Goal: Information Seeking & Learning: Learn about a topic

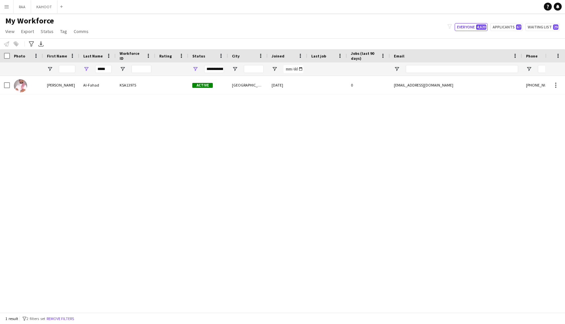
click at [107, 69] on input "*****" at bounding box center [103, 69] width 17 height 8
type input "*"
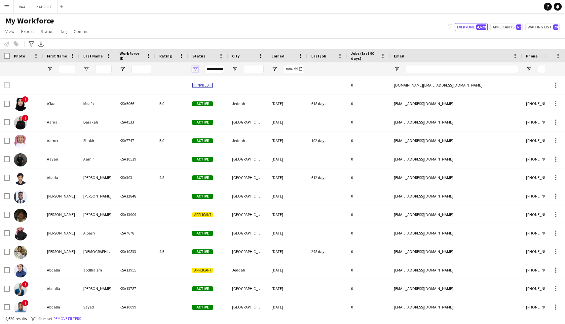
click at [196, 70] on span "Open Filter Menu" at bounding box center [195, 69] width 6 height 6
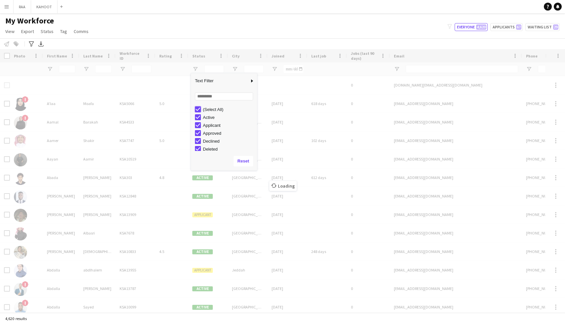
click at [194, 111] on div "(Select All)" at bounding box center [224, 109] width 66 height 8
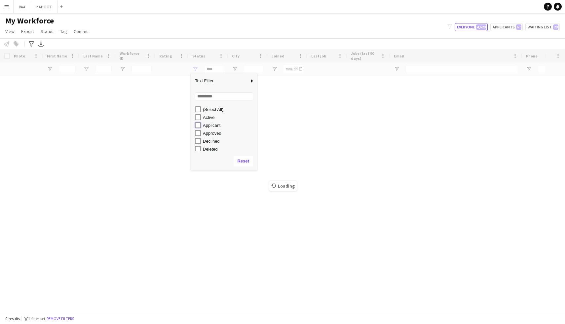
type input "**********"
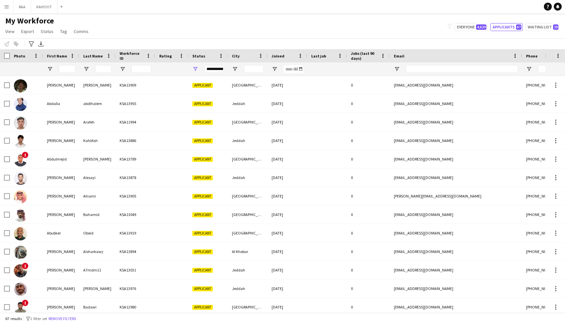
click at [68, 73] on div at bounding box center [67, 68] width 17 height 13
click at [70, 70] on input "First Name Filter Input" at bounding box center [67, 69] width 17 height 8
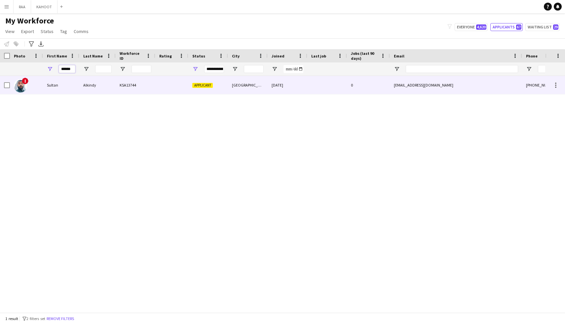
type input "******"
click at [77, 90] on div "Sultan" at bounding box center [61, 85] width 36 height 18
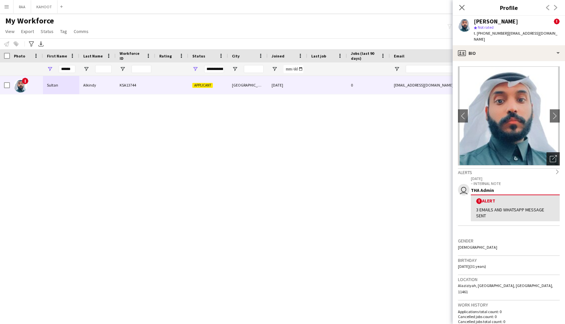
click at [554, 155] on icon "Open photos pop-in" at bounding box center [553, 158] width 7 height 7
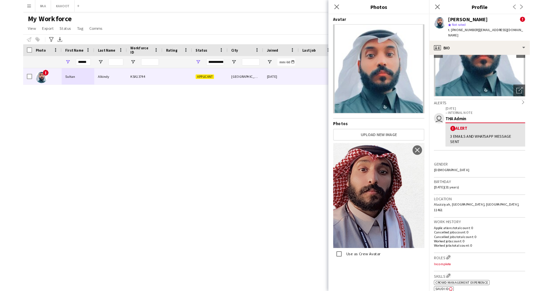
scroll to position [59, 0]
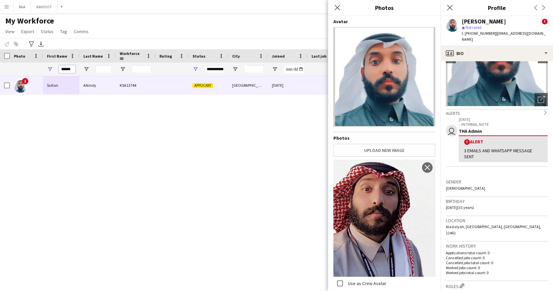
click at [66, 69] on input "******" at bounding box center [67, 69] width 17 height 8
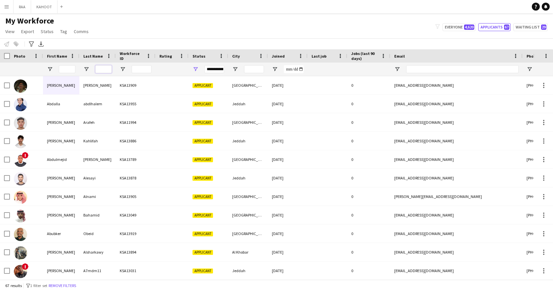
click at [103, 67] on input "Last Name Filter Input" at bounding box center [103, 69] width 17 height 8
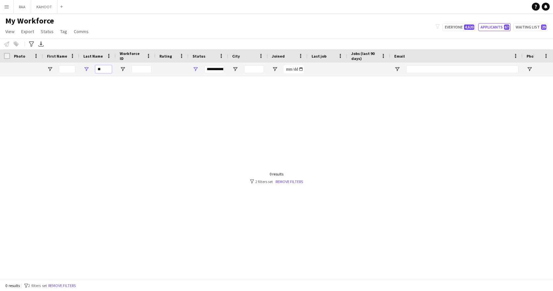
type input "*"
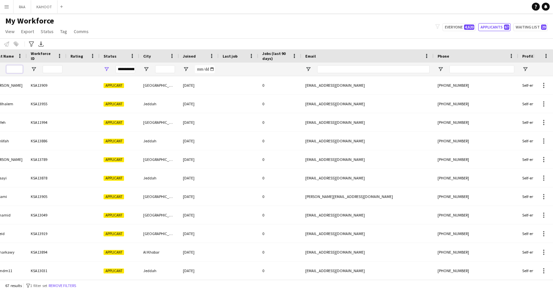
scroll to position [0, 0]
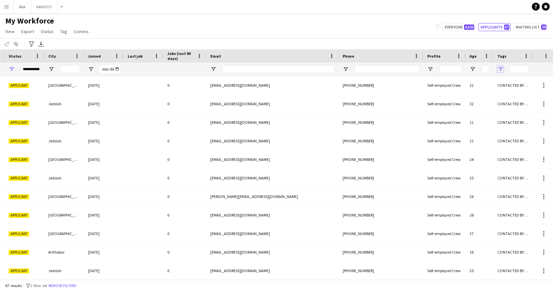
click at [501, 69] on span "Open Filter Menu" at bounding box center [500, 69] width 6 height 6
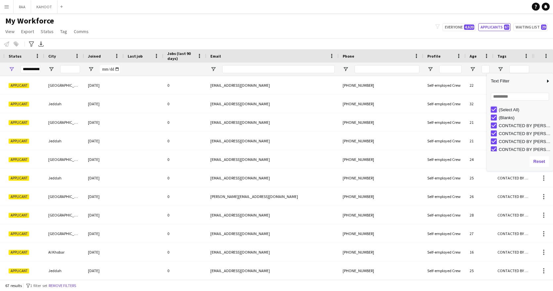
type input "***"
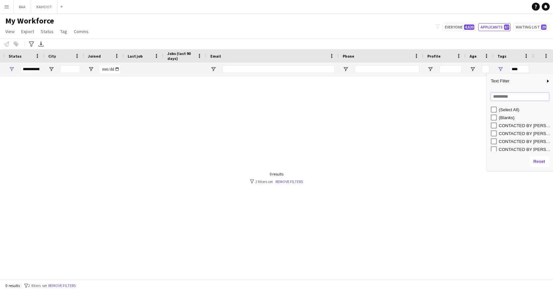
click at [503, 98] on input "Search filter values" at bounding box center [519, 97] width 58 height 8
type input "******"
click at [518, 116] on div "CONTACTED BY [PERSON_NAME]" at bounding box center [524, 117] width 52 height 5
type input "**********"
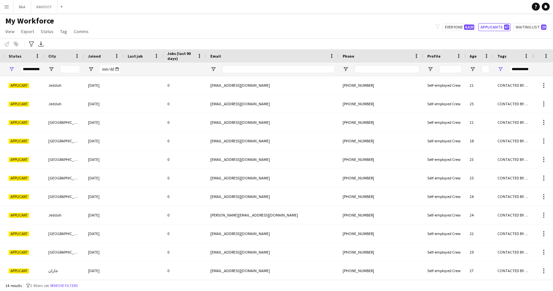
click at [310, 6] on app-navbar "Menu Boards Boards Boards All jobs Status Workforce Workforce My Workforce Recr…" at bounding box center [276, 6] width 553 height 13
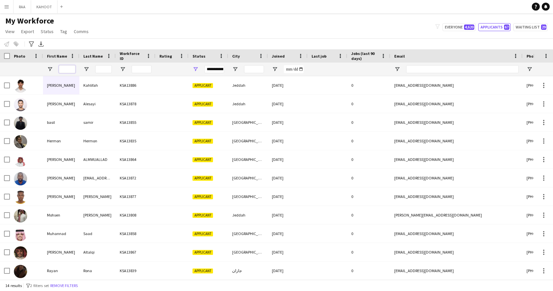
click at [63, 71] on input "First Name Filter Input" at bounding box center [67, 69] width 17 height 8
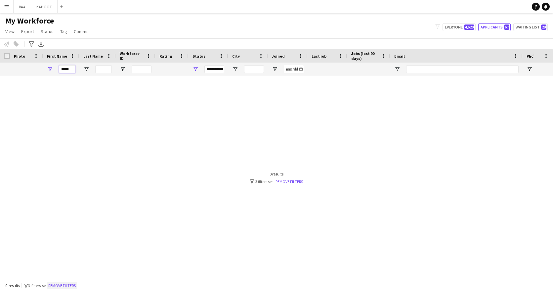
type input "*****"
click at [62, 287] on button "Remove filters" at bounding box center [62, 285] width 30 height 7
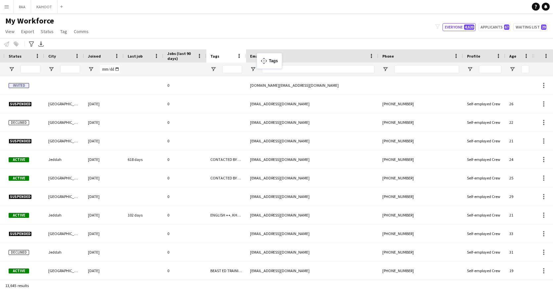
drag, startPoint x: 508, startPoint y: 56, endPoint x: 257, endPoint y: 57, distance: 251.2
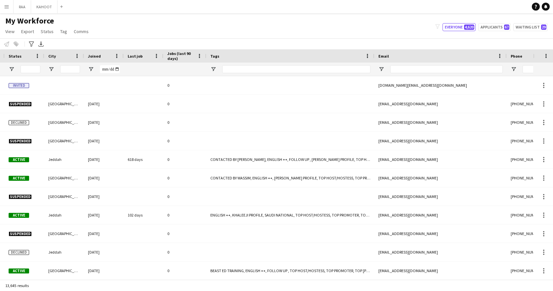
drag, startPoint x: 245, startPoint y: 58, endPoint x: 341, endPoint y: 67, distance: 96.0
click at [374, 65] on div "Workforce Details Workforce ID Rating Status" at bounding box center [238, 62] width 845 height 27
click at [212, 70] on span "Open Filter Menu" at bounding box center [213, 69] width 6 height 6
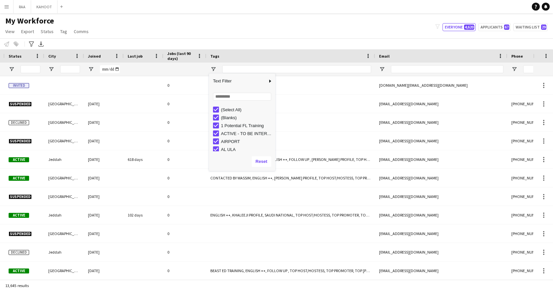
type input "***"
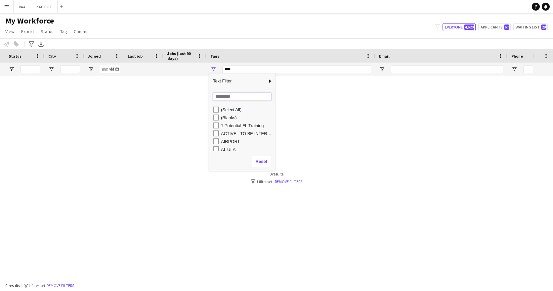
click at [224, 98] on input "Search filter values" at bounding box center [242, 97] width 58 height 8
type input "***"
type input "**********"
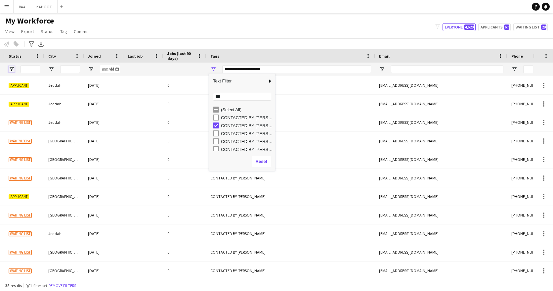
click at [14, 70] on span "Open Filter Menu" at bounding box center [12, 69] width 6 height 6
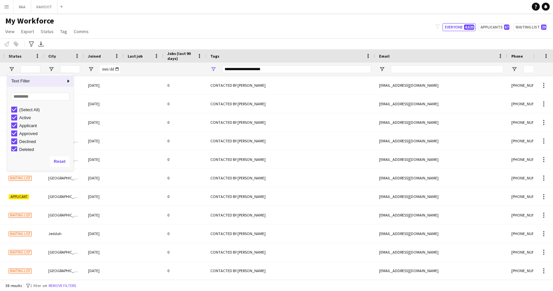
click at [179, 37] on div "My Workforce View Views Default view Basic Export View TAGS Test New view Updat…" at bounding box center [276, 27] width 553 height 22
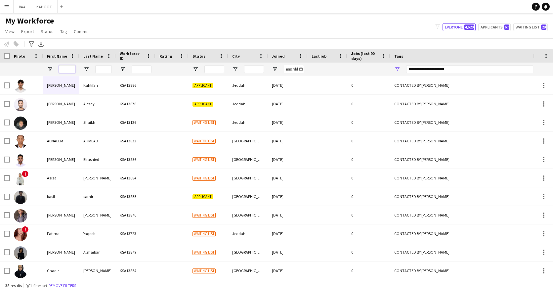
click at [65, 67] on input "First Name Filter Input" at bounding box center [67, 69] width 17 height 8
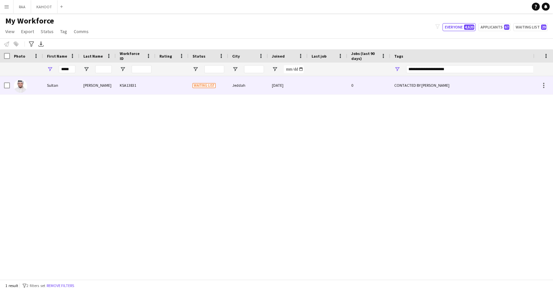
click at [103, 84] on div "[PERSON_NAME]" at bounding box center [97, 85] width 36 height 18
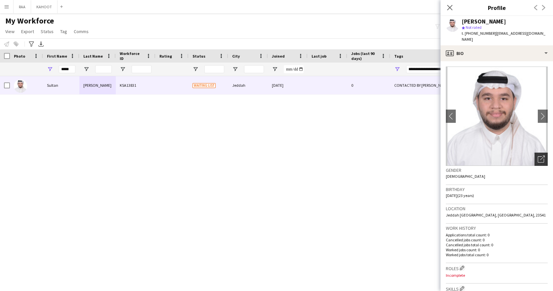
click at [542, 155] on icon "Open photos pop-in" at bounding box center [540, 158] width 7 height 7
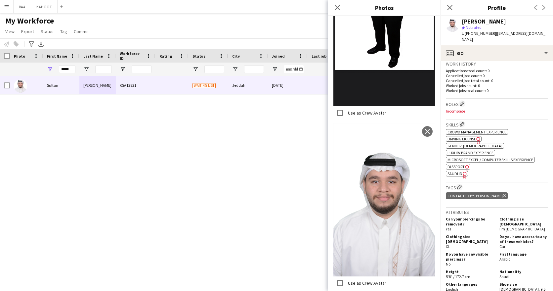
click at [452, 171] on span "SAUDI ID" at bounding box center [454, 173] width 15 height 5
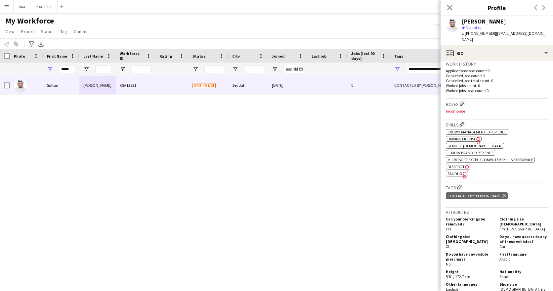
click at [463, 164] on span "Passport" at bounding box center [455, 166] width 17 height 5
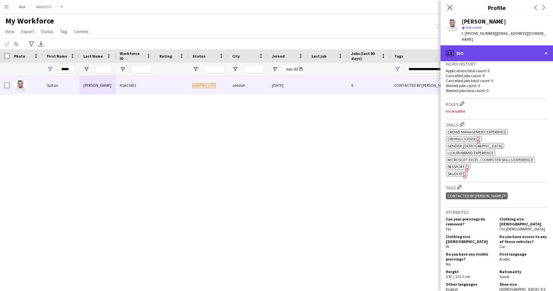
click at [499, 45] on div "profile Bio" at bounding box center [496, 53] width 112 height 16
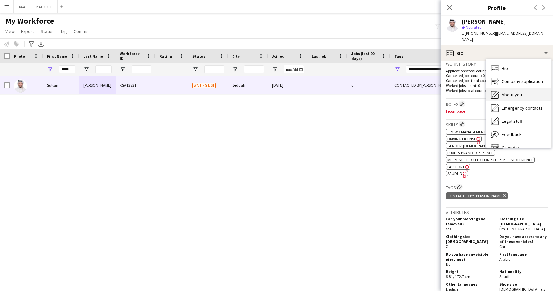
click at [528, 91] on div "About you About you" at bounding box center [518, 94] width 65 height 13
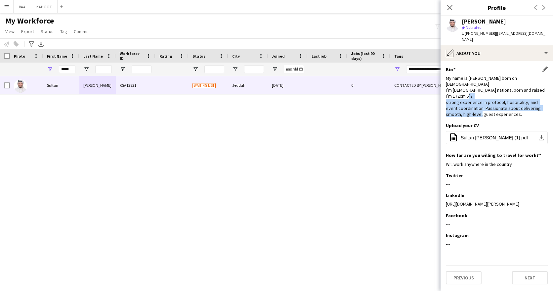
drag, startPoint x: 507, startPoint y: 100, endPoint x: 471, endPoint y: 89, distance: 37.1
click at [476, 90] on div "My name is [PERSON_NAME] born on [DEMOGRAPHIC_DATA] I’m [DEMOGRAPHIC_DATA] nati…" at bounding box center [497, 96] width 102 height 42
click at [471, 89] on div "My name is [PERSON_NAME] born on [DEMOGRAPHIC_DATA] I’m [DEMOGRAPHIC_DATA] nati…" at bounding box center [497, 96] width 102 height 42
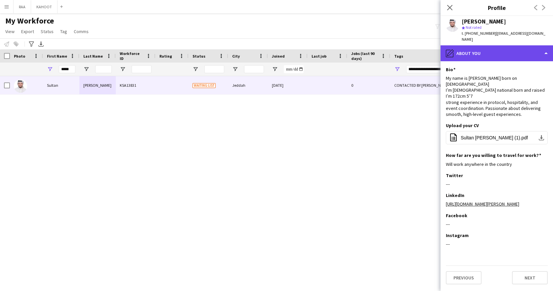
click at [493, 48] on div "pencil4 About you" at bounding box center [496, 53] width 112 height 16
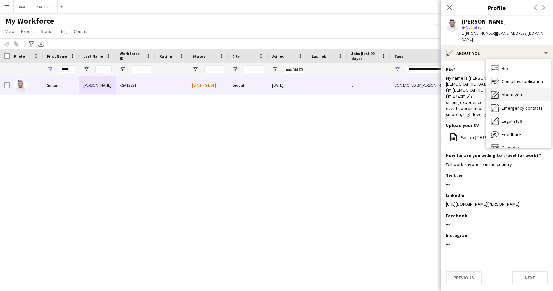
click at [511, 92] on span "About you" at bounding box center [511, 95] width 20 height 6
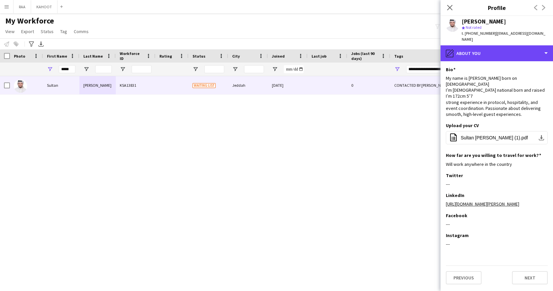
drag, startPoint x: 498, startPoint y: 46, endPoint x: 495, endPoint y: 60, distance: 14.8
click at [498, 46] on div "pencil4 About you" at bounding box center [496, 53] width 112 height 16
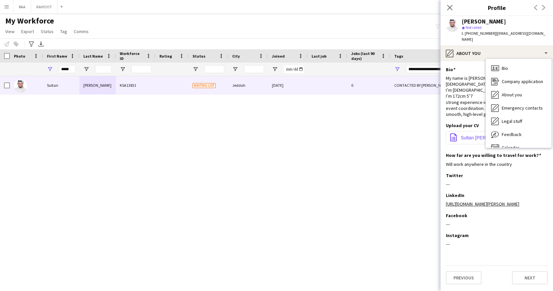
click at [477, 135] on span "Sultan [PERSON_NAME] (1).pdf" at bounding box center [493, 137] width 67 height 5
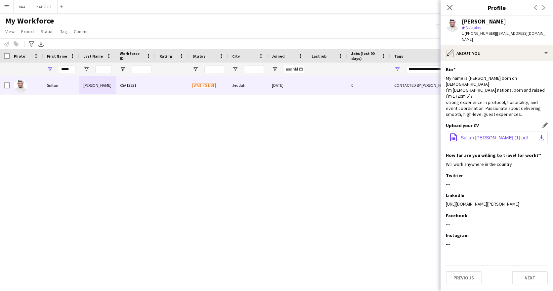
click at [477, 135] on span "Sultan [PERSON_NAME] (1).pdf" at bounding box center [493, 137] width 67 height 5
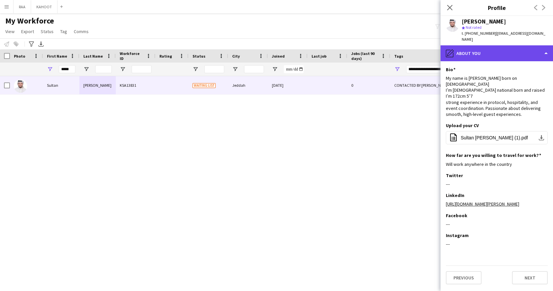
click at [505, 50] on div "pencil4 About you" at bounding box center [496, 53] width 112 height 16
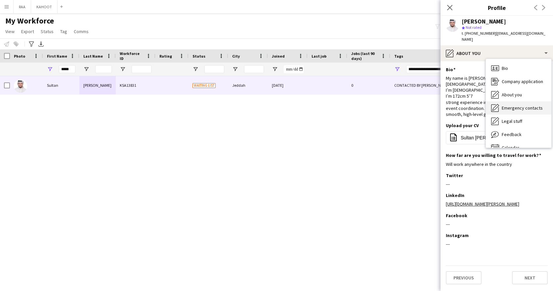
click at [527, 106] on div "Emergency contacts Emergency contacts" at bounding box center [518, 107] width 65 height 13
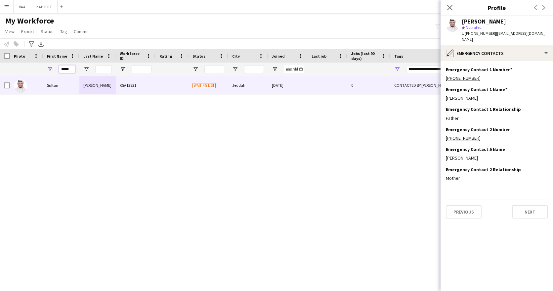
click at [64, 69] on input "*****" at bounding box center [67, 69] width 17 height 8
type input "***"
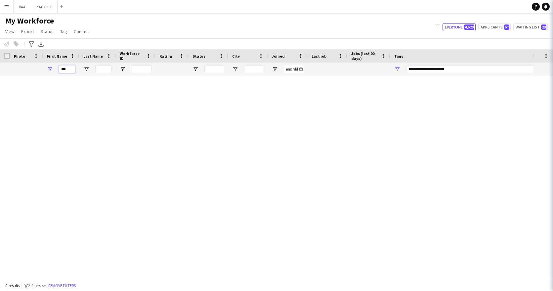
type input "***"
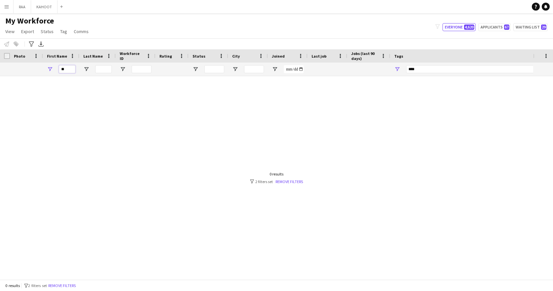
type input "***"
type input "**********"
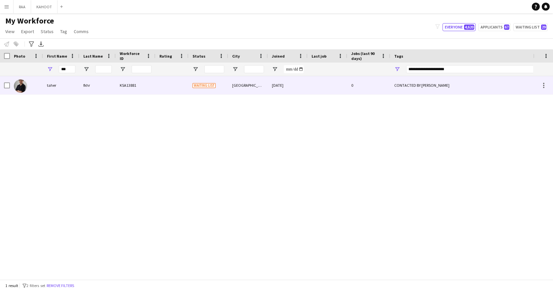
click at [120, 86] on div "KSA13881" at bounding box center [136, 85] width 40 height 18
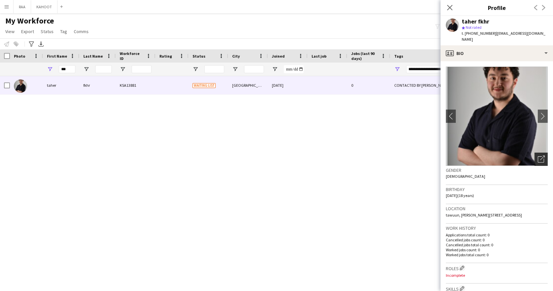
click at [536, 153] on div "Open photos pop-in" at bounding box center [540, 158] width 13 height 13
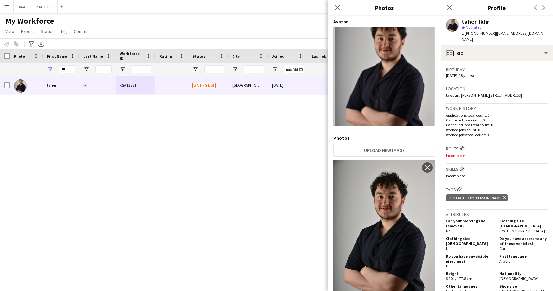
scroll to position [118, 0]
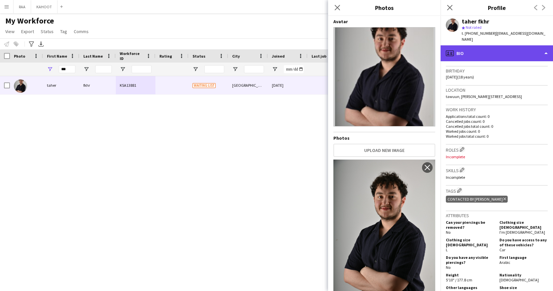
click at [515, 45] on div "profile Bio" at bounding box center [496, 53] width 112 height 16
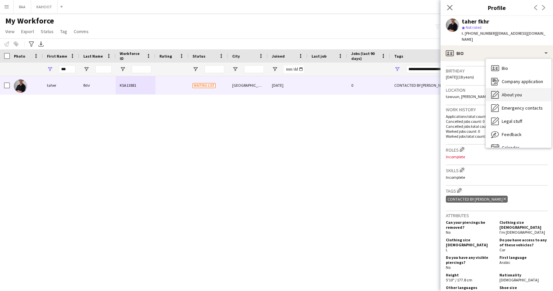
click at [523, 92] on div "About you About you" at bounding box center [518, 94] width 65 height 13
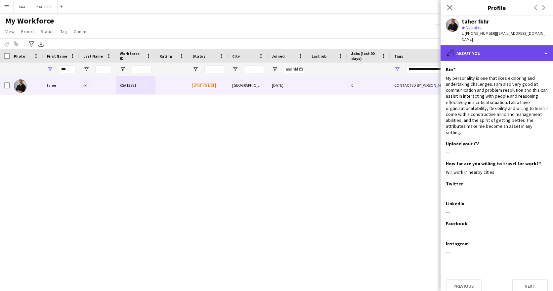
click at [497, 50] on div "pencil4 About you" at bounding box center [496, 53] width 112 height 16
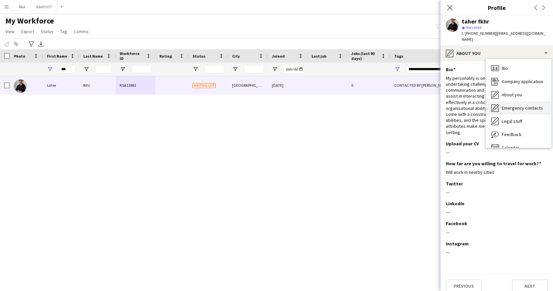
click at [526, 105] on span "Emergency contacts" at bounding box center [521, 108] width 41 height 6
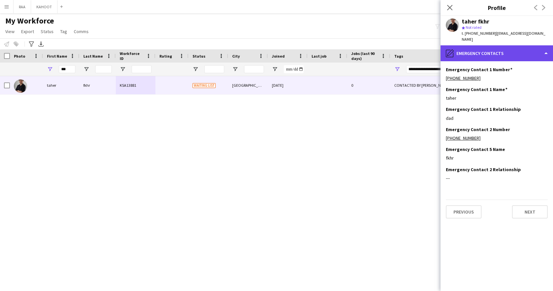
click at [518, 49] on div "pencil4 Emergency contacts" at bounding box center [496, 53] width 112 height 16
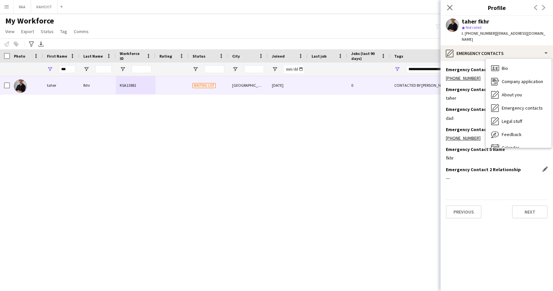
click at [498, 176] on div "Emergency Contact 2 Relationship Edit this field ---" at bounding box center [497, 176] width 102 height 20
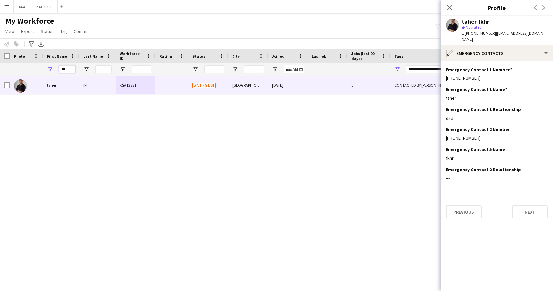
click at [72, 72] on input "***" at bounding box center [67, 69] width 17 height 8
type input "*****"
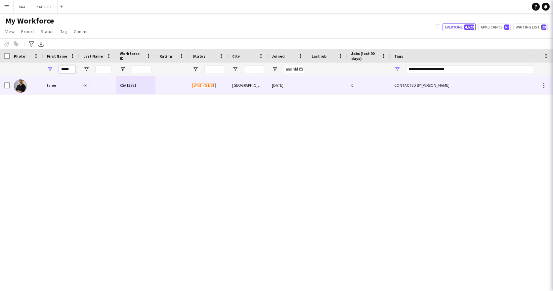
type input "***"
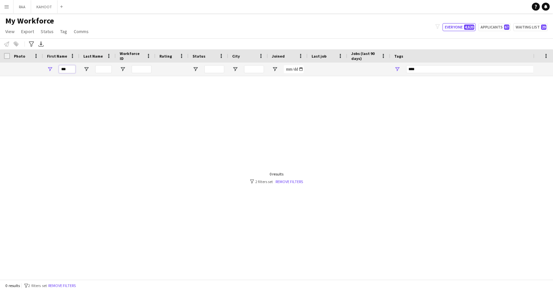
type input "****"
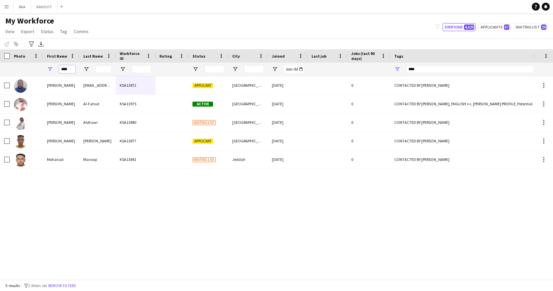
type input "**********"
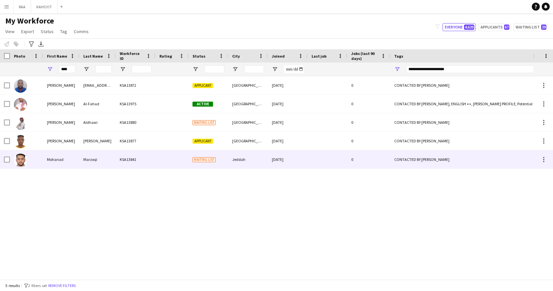
click at [133, 164] on div "KSA13841" at bounding box center [136, 159] width 40 height 18
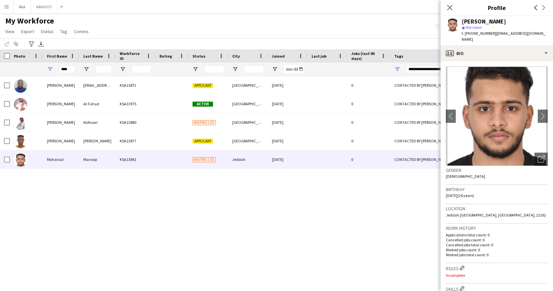
scroll to position [0, 0]
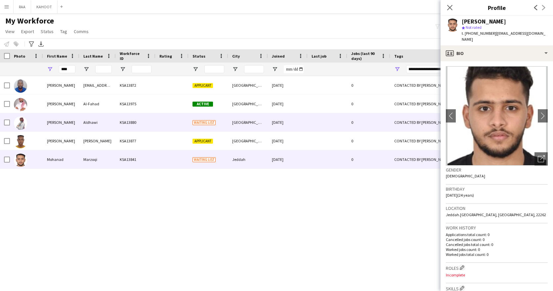
click at [129, 116] on div "KSA13880" at bounding box center [136, 122] width 40 height 18
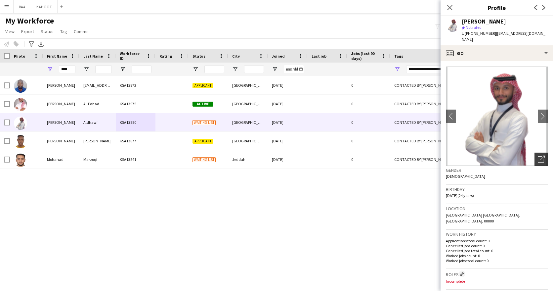
scroll to position [2, 0]
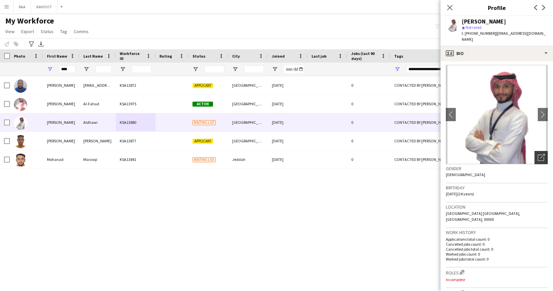
click at [538, 157] on icon "Open photos pop-in" at bounding box center [540, 157] width 7 height 7
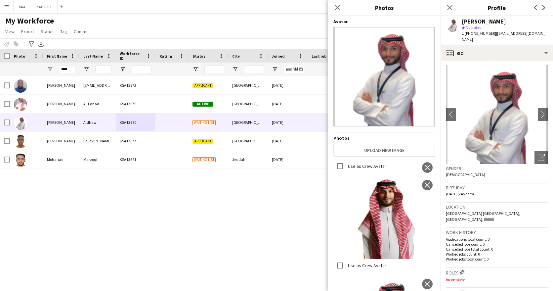
scroll to position [0, 0]
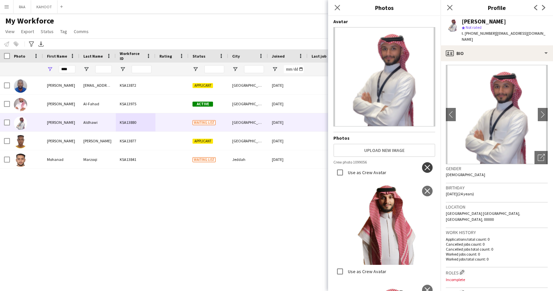
click at [429, 168] on app-icon "close" at bounding box center [427, 167] width 7 height 5
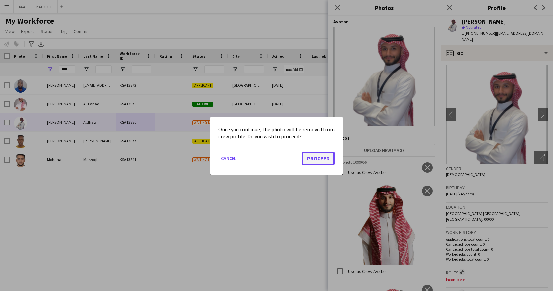
click at [312, 153] on button "Proceed" at bounding box center [318, 157] width 33 height 13
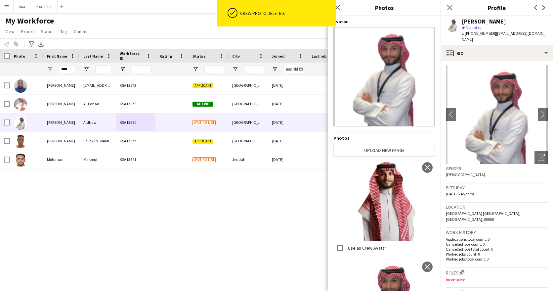
scroll to position [213, 0]
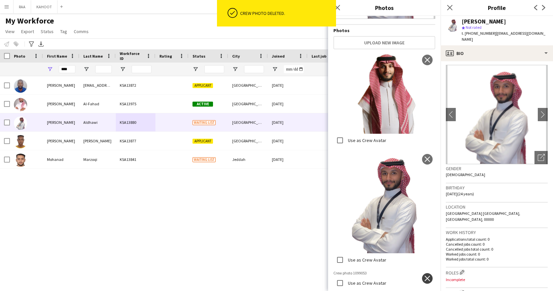
click at [427, 275] on app-icon "close" at bounding box center [427, 277] width 7 height 5
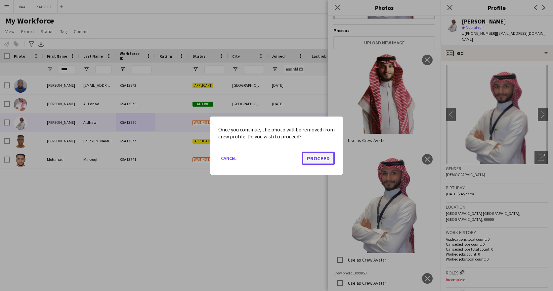
click at [324, 158] on button "Proceed" at bounding box center [318, 157] width 33 height 13
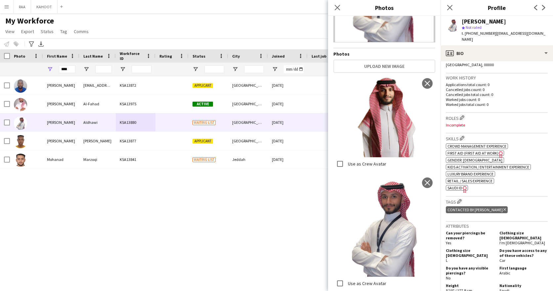
scroll to position [158, 0]
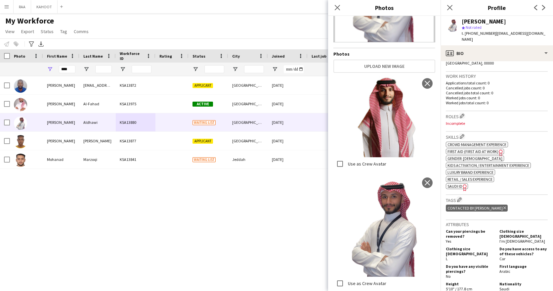
click at [458, 184] on span "SAUDI ID" at bounding box center [454, 185] width 15 height 5
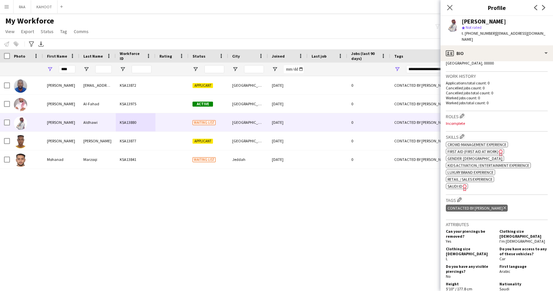
scroll to position [0, 0]
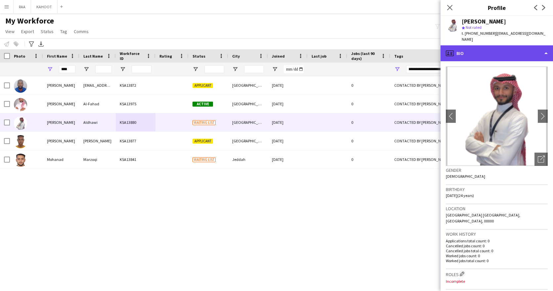
click at [485, 56] on div "profile Bio" at bounding box center [496, 53] width 112 height 16
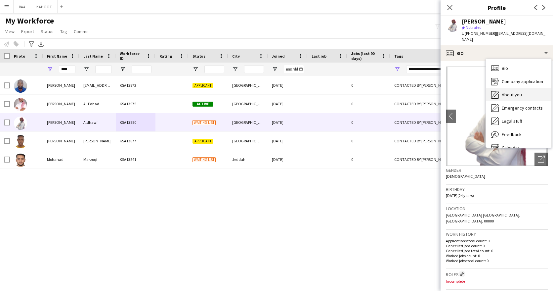
click at [528, 96] on div "About you About you" at bounding box center [518, 94] width 65 height 13
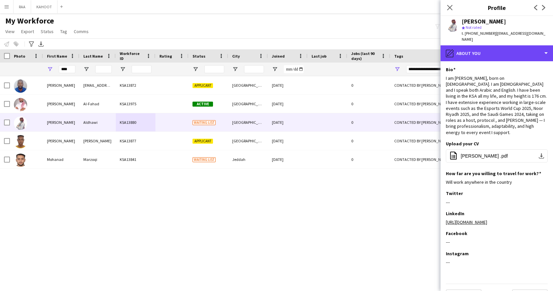
drag, startPoint x: 491, startPoint y: 50, endPoint x: 504, endPoint y: 59, distance: 15.6
click at [491, 50] on div "pencil4 About you" at bounding box center [496, 53] width 112 height 16
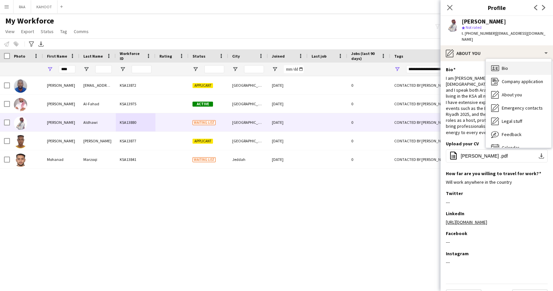
click at [522, 71] on div "Bio Bio" at bounding box center [518, 67] width 65 height 13
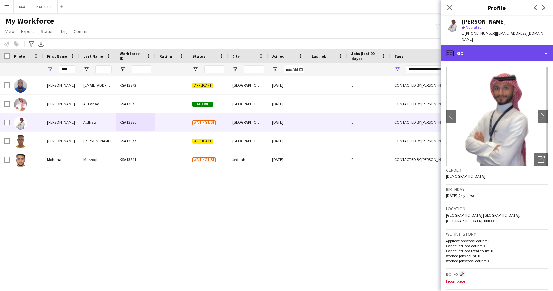
click at [503, 57] on div "profile Bio" at bounding box center [496, 53] width 112 height 16
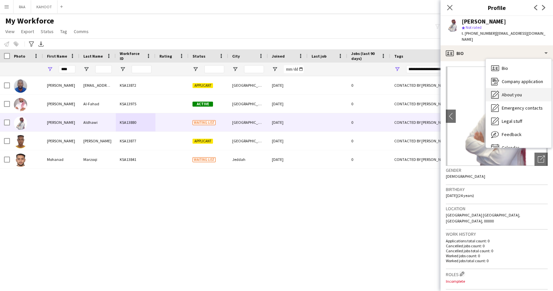
click at [521, 95] on div "About you About you" at bounding box center [518, 94] width 65 height 13
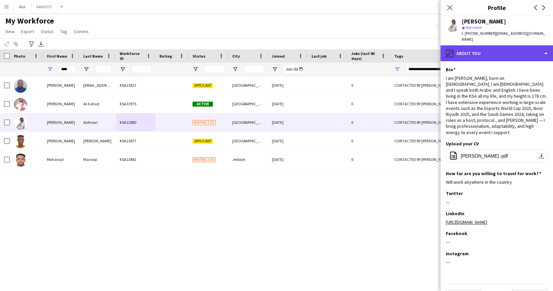
click at [497, 52] on div "pencil4 About you" at bounding box center [496, 53] width 112 height 16
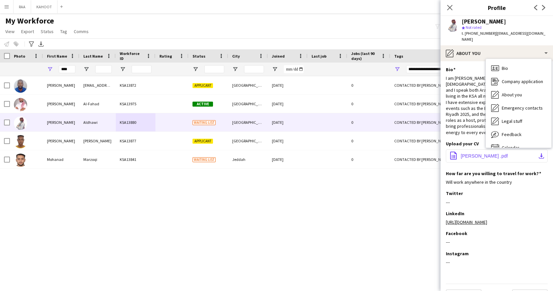
click at [467, 153] on span "[PERSON_NAME] .pdf" at bounding box center [483, 155] width 47 height 5
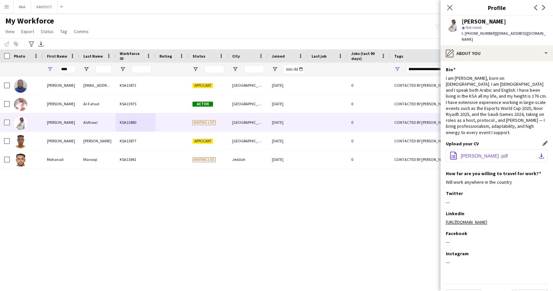
click at [469, 153] on span "[PERSON_NAME] .pdf" at bounding box center [483, 155] width 47 height 5
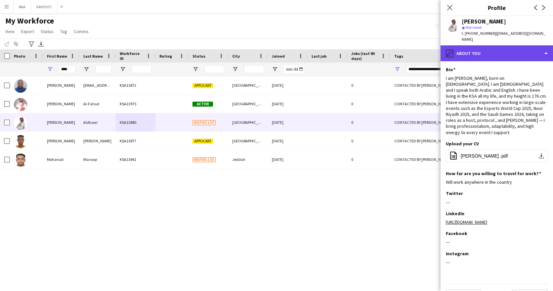
click at [498, 54] on div "pencil4 About you" at bounding box center [496, 53] width 112 height 16
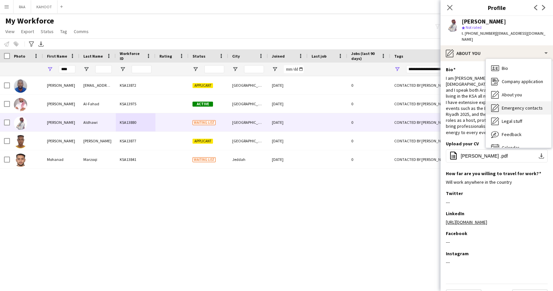
click at [516, 111] on div "Emergency contacts Emergency contacts" at bounding box center [518, 107] width 65 height 13
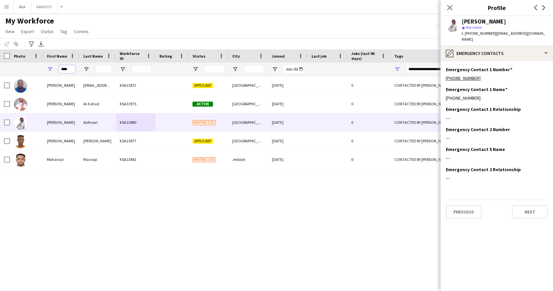
drag, startPoint x: 73, startPoint y: 66, endPoint x: 56, endPoint y: 65, distance: 17.9
click at [56, 67] on div "****" at bounding box center [61, 68] width 36 height 13
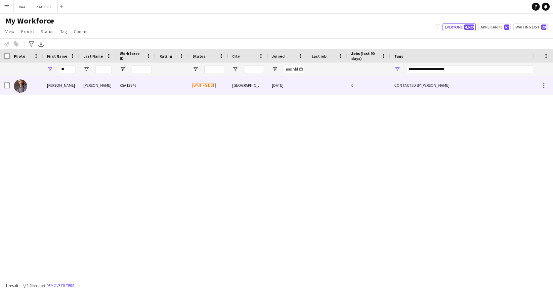
click at [94, 83] on div "[PERSON_NAME]" at bounding box center [97, 85] width 36 height 18
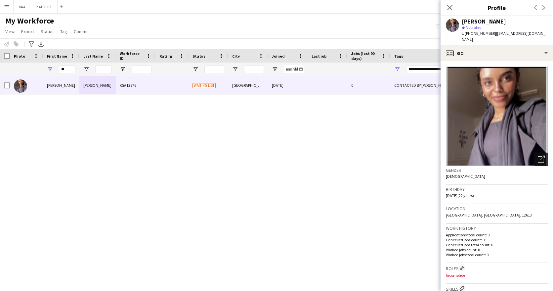
click at [542, 155] on icon "Open photos pop-in" at bounding box center [540, 158] width 7 height 7
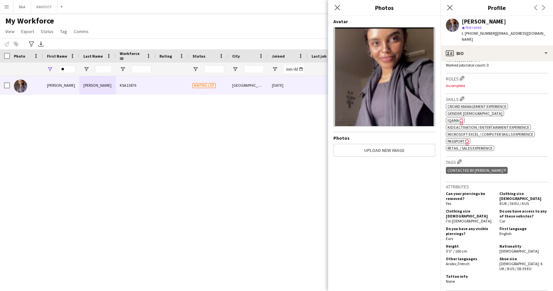
scroll to position [187, 0]
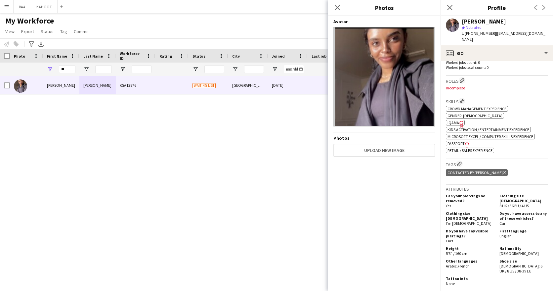
click at [456, 120] on span "IQAMA" at bounding box center [453, 122] width 12 height 5
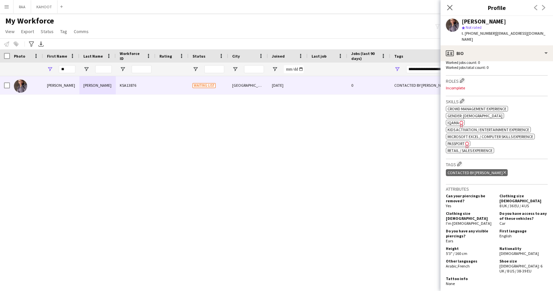
click at [458, 141] on span "Passport" at bounding box center [455, 143] width 17 height 5
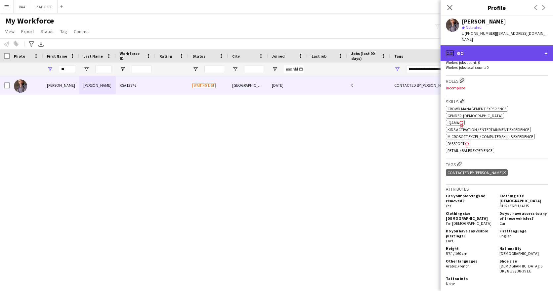
click at [479, 51] on div "profile Bio" at bounding box center [496, 53] width 112 height 16
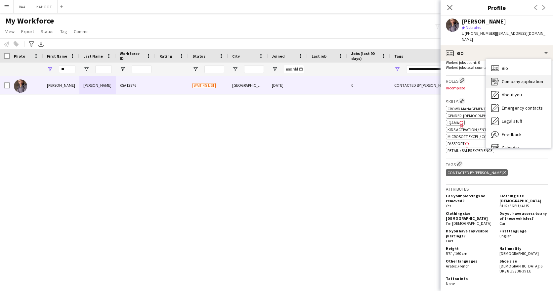
click at [523, 80] on div "Company application Company application" at bounding box center [518, 81] width 65 height 13
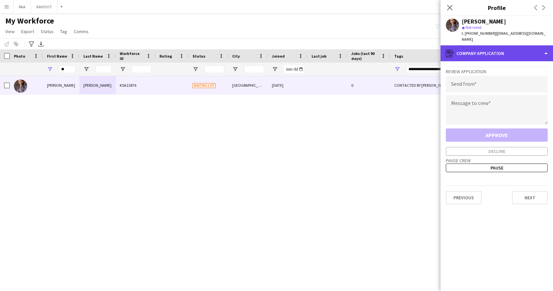
click at [521, 48] on div "register Company application" at bounding box center [496, 53] width 112 height 16
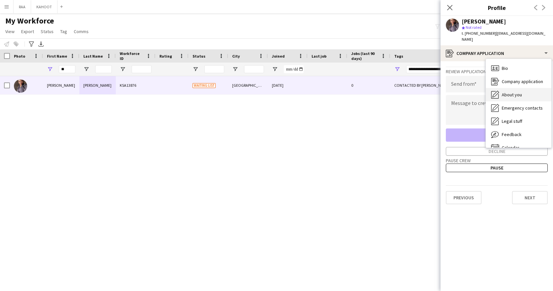
click at [526, 88] on div "About you About you" at bounding box center [518, 94] width 65 height 13
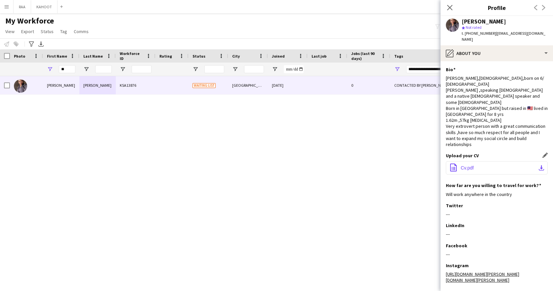
click at [470, 161] on button "office-file-sheet Cv.pdf download-bottom" at bounding box center [497, 167] width 102 height 13
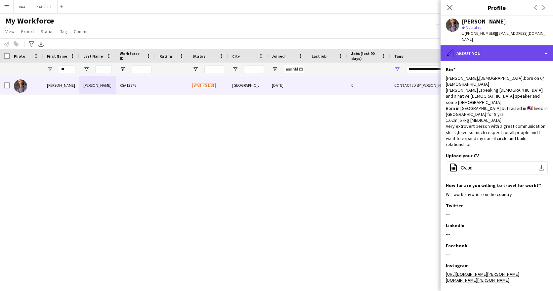
click at [495, 53] on div "pencil4 About you" at bounding box center [496, 53] width 112 height 16
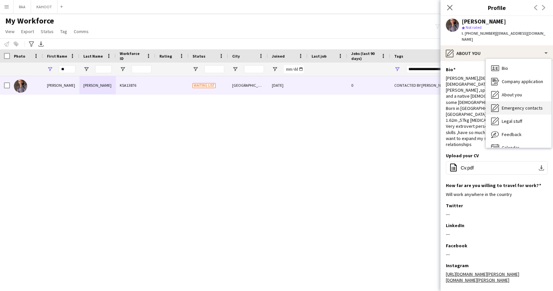
click at [523, 105] on span "Emergency contacts" at bounding box center [521, 108] width 41 height 6
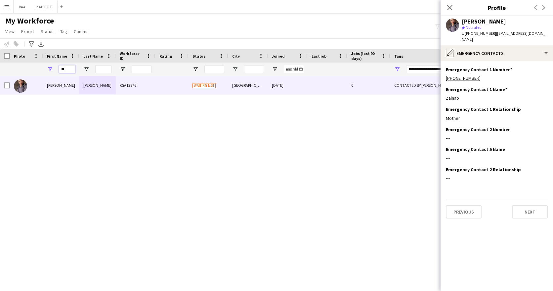
drag, startPoint x: 72, startPoint y: 68, endPoint x: 33, endPoint y: 67, distance: 39.0
click at [33, 67] on div at bounding box center [422, 68] width 845 height 13
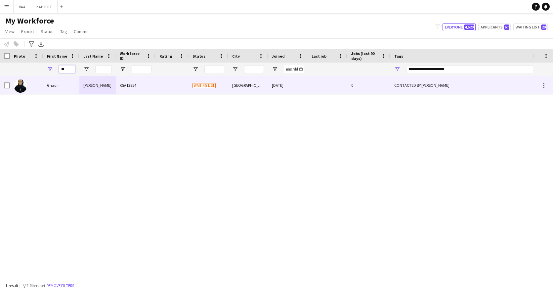
type input "**"
click at [110, 88] on div "[PERSON_NAME]" at bounding box center [97, 85] width 36 height 18
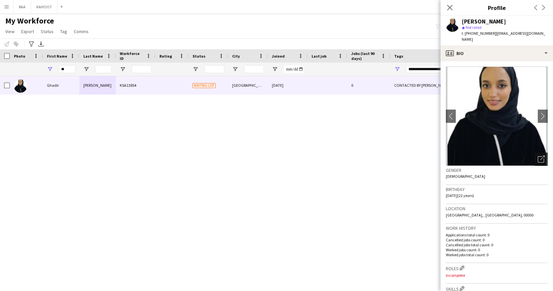
click at [541, 155] on icon "Open photos pop-in" at bounding box center [540, 158] width 7 height 7
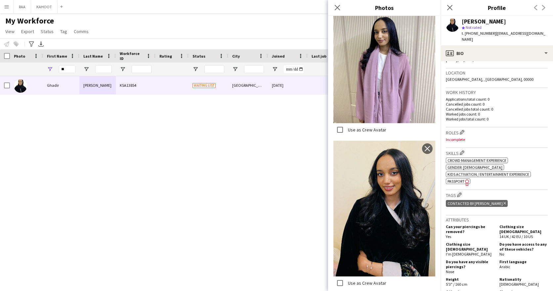
scroll to position [124, 0]
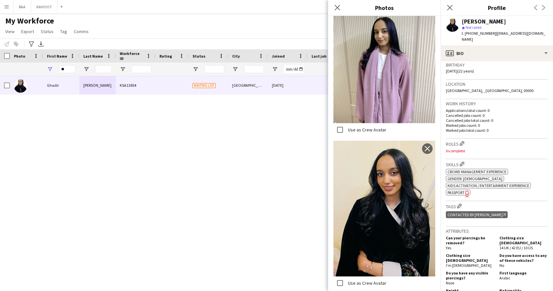
click at [455, 190] on span "Passport" at bounding box center [455, 192] width 17 height 5
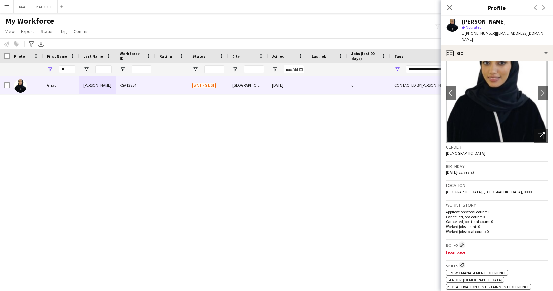
scroll to position [0, 0]
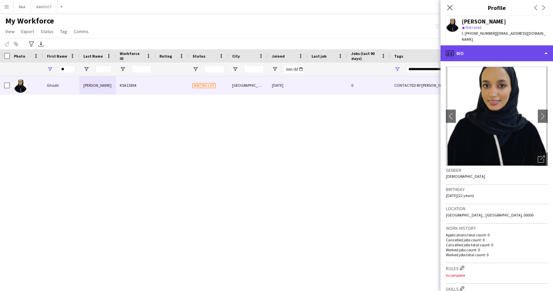
click at [503, 45] on div "profile Bio" at bounding box center [496, 53] width 112 height 16
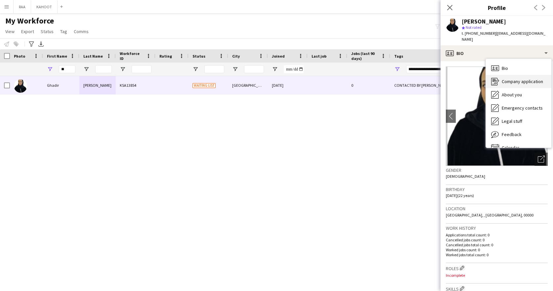
click at [527, 78] on div "Company application Company application" at bounding box center [518, 81] width 65 height 13
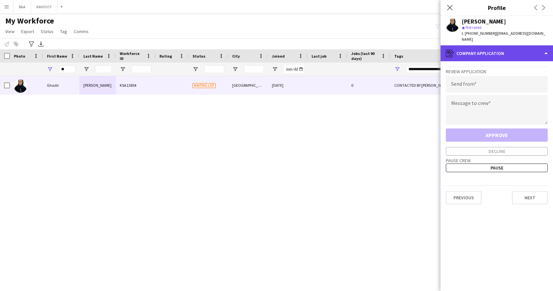
drag, startPoint x: 514, startPoint y: 48, endPoint x: 511, endPoint y: 56, distance: 7.9
click at [514, 49] on div "register Company application" at bounding box center [496, 53] width 112 height 16
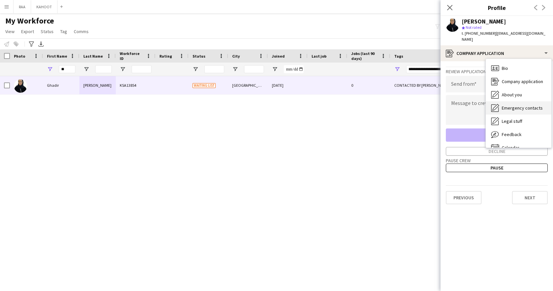
click at [521, 101] on div "Emergency contacts Emergency contacts" at bounding box center [518, 107] width 65 height 13
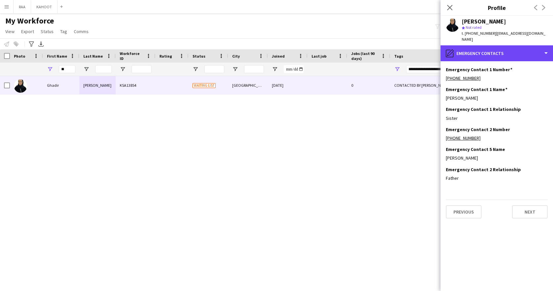
drag, startPoint x: 510, startPoint y: 46, endPoint x: 515, endPoint y: 57, distance: 11.8
click at [511, 48] on div "pencil4 Emergency contacts" at bounding box center [496, 53] width 112 height 16
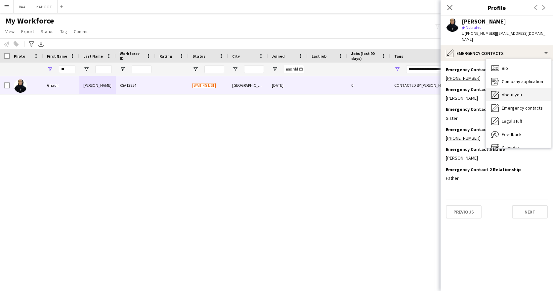
click at [515, 92] on span "About you" at bounding box center [511, 95] width 20 height 6
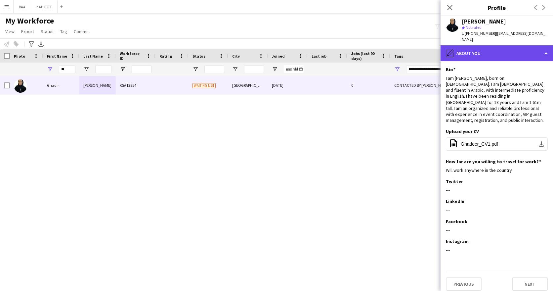
click at [487, 51] on div "pencil4 About you" at bounding box center [496, 53] width 112 height 16
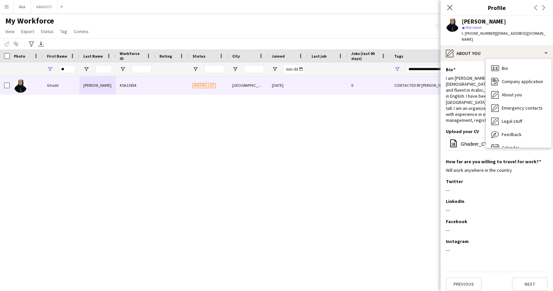
click at [476, 75] on div "I am [PERSON_NAME], born on [DEMOGRAPHIC_DATA]. I am [DEMOGRAPHIC_DATA] and flu…" at bounding box center [497, 99] width 102 height 48
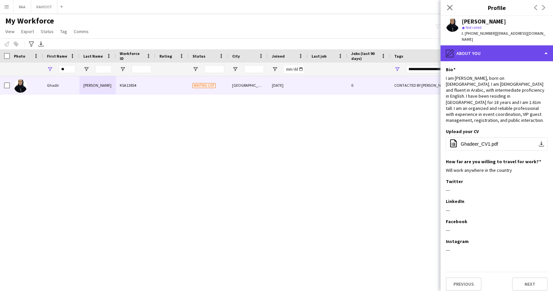
click at [489, 45] on div "pencil4 About you" at bounding box center [496, 53] width 112 height 16
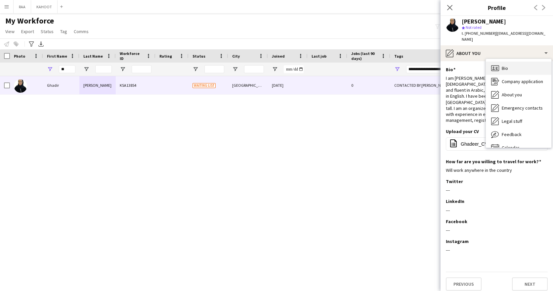
click at [519, 62] on div "Bio Bio" at bounding box center [518, 67] width 65 height 13
